Goal: Information Seeking & Learning: Learn about a topic

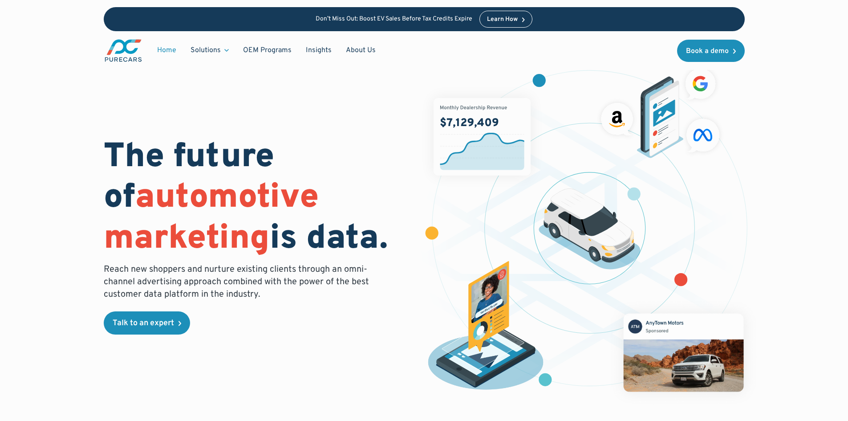
click at [492, 21] on div "Learn How" at bounding box center [502, 19] width 31 height 6
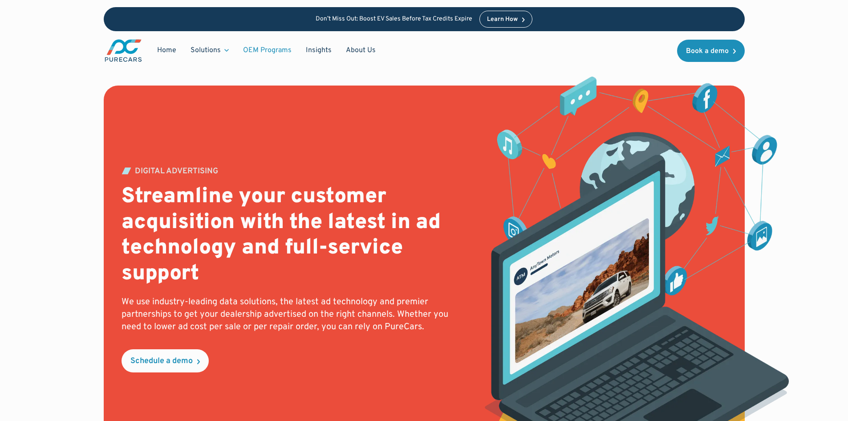
click at [257, 47] on link "OEM Programs" at bounding box center [267, 50] width 63 height 17
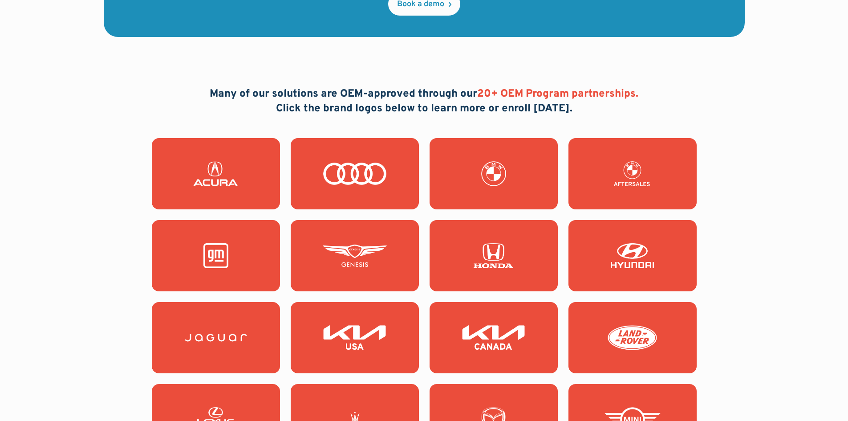
scroll to position [801, 0]
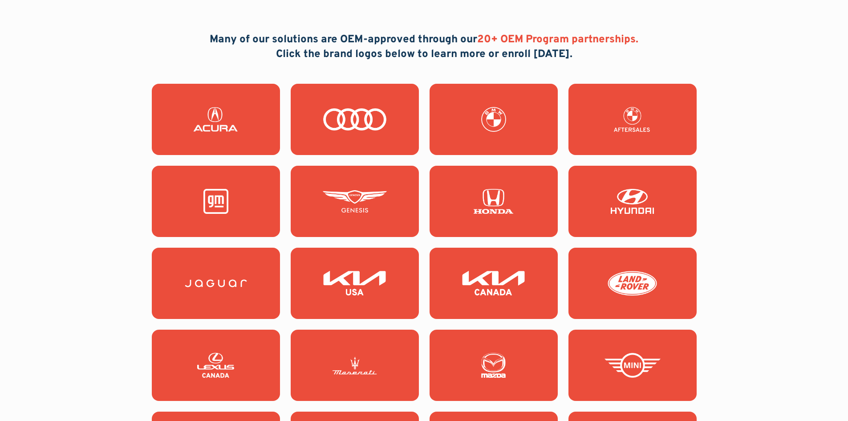
click at [613, 207] on img at bounding box center [633, 201] width 64 height 25
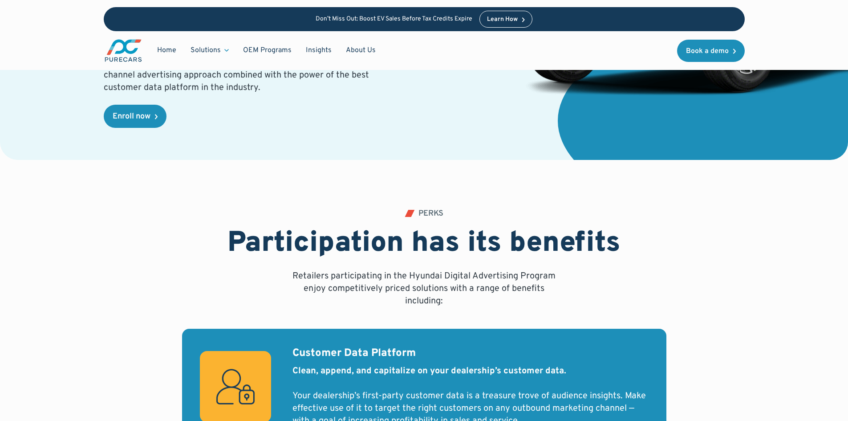
scroll to position [267, 0]
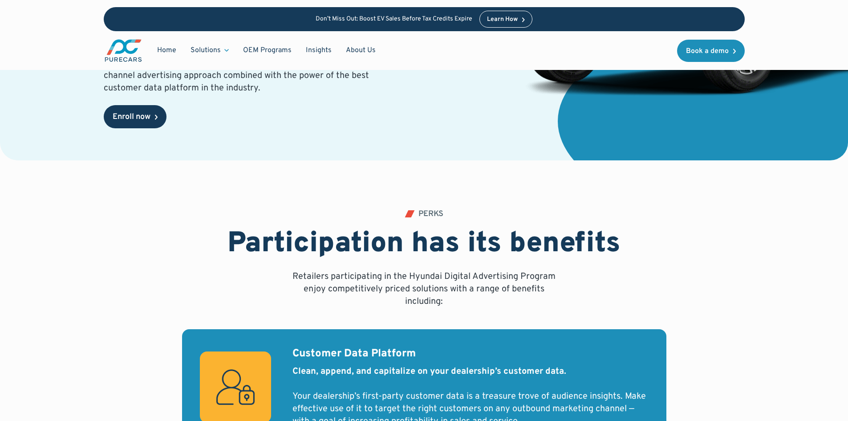
click at [134, 125] on link "Enroll now" at bounding box center [135, 116] width 63 height 23
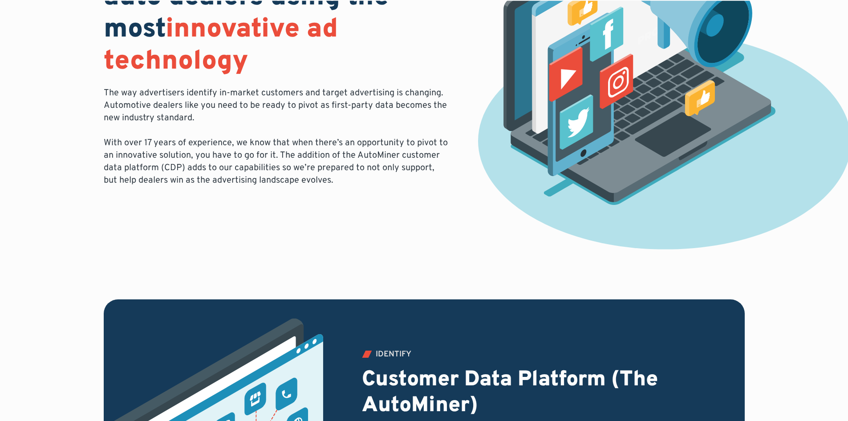
scroll to position [223, 0]
